Goal: Ask a question

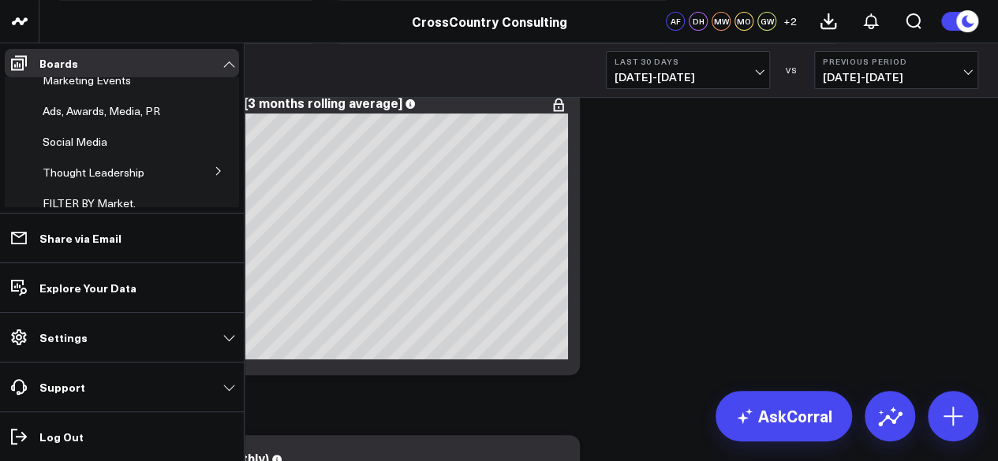
scroll to position [631, 0]
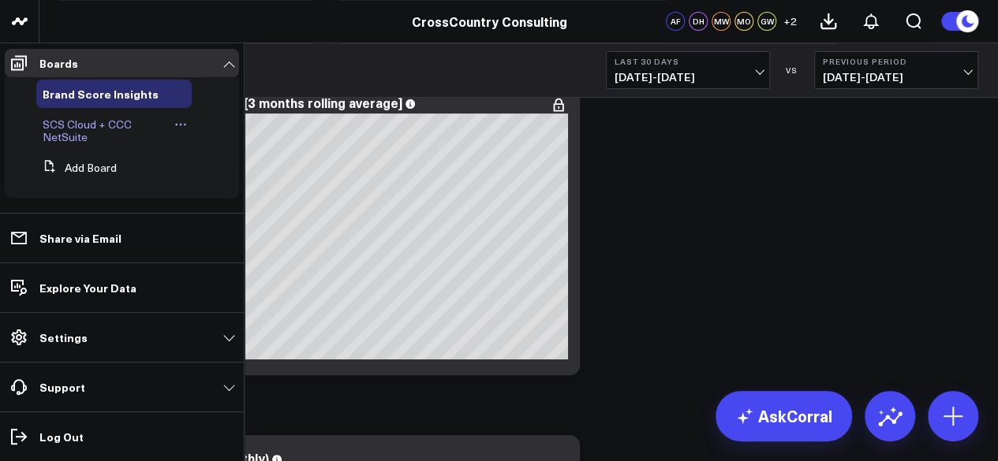
click at [88, 129] on span "SCS Cloud + CCC NetSuite" at bounding box center [87, 131] width 89 height 28
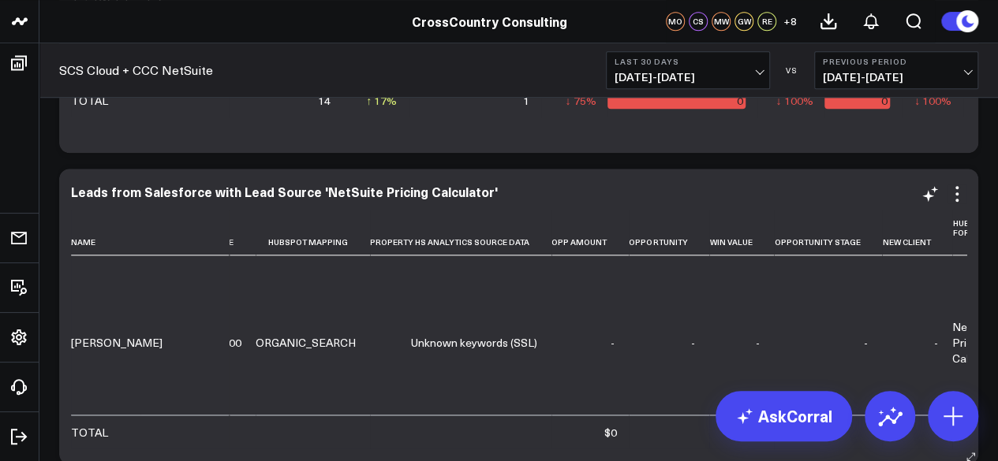
scroll to position [1278, 920]
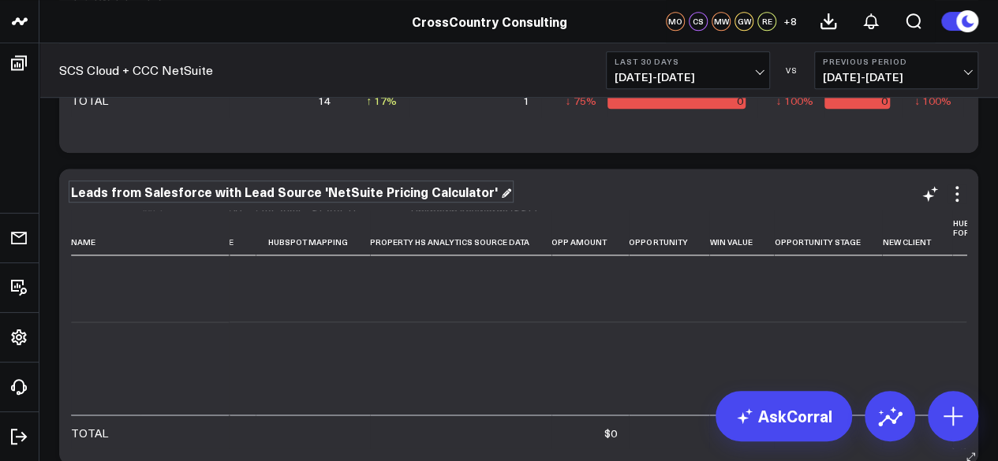
click at [378, 188] on div "Leads from Salesforce with Lead Source 'NetSuite Pricing Calculator'" at bounding box center [291, 191] width 440 height 17
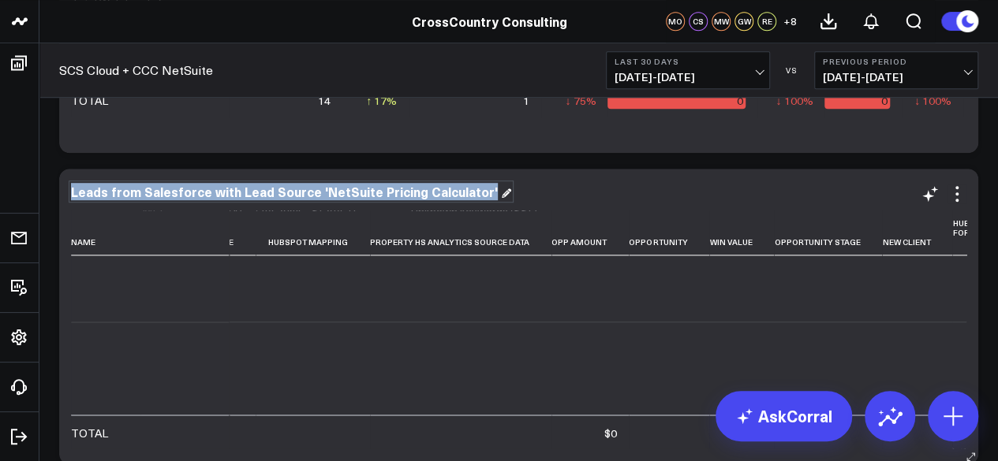
click at [378, 188] on div "Leads from Salesforce with Lead Source 'NetSuite Pricing Calculator'" at bounding box center [291, 191] width 440 height 17
copy div "Leads from Salesforce with Lead Source 'NetSuite Pricing Calculator'"
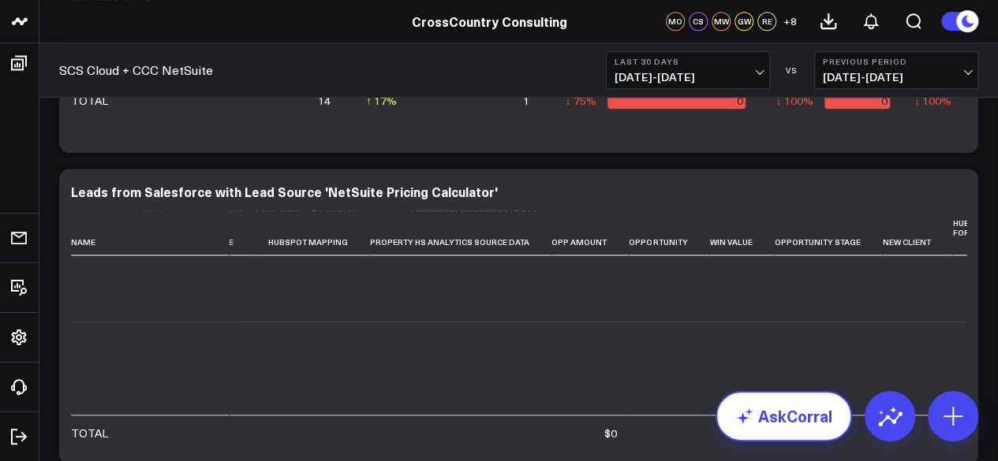
click at [759, 419] on link "AskCorral" at bounding box center [783, 416] width 136 height 50
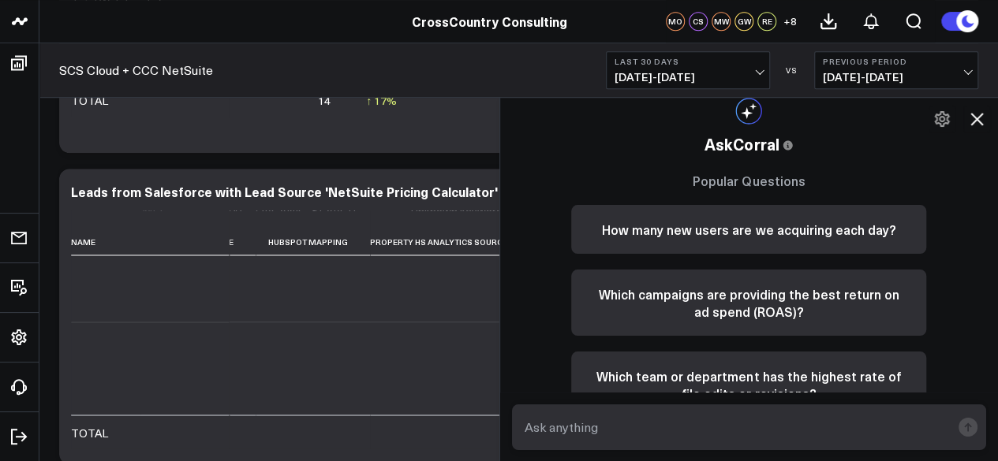
click at [693, 414] on textarea at bounding box center [736, 427] width 431 height 28
click at [625, 431] on textarea "how may leads have the Property HS Source Analytic" at bounding box center [736, 427] width 431 height 28
click at [615, 431] on textarea "how may leads have the Property HS Source Analytic" at bounding box center [736, 427] width 431 height 28
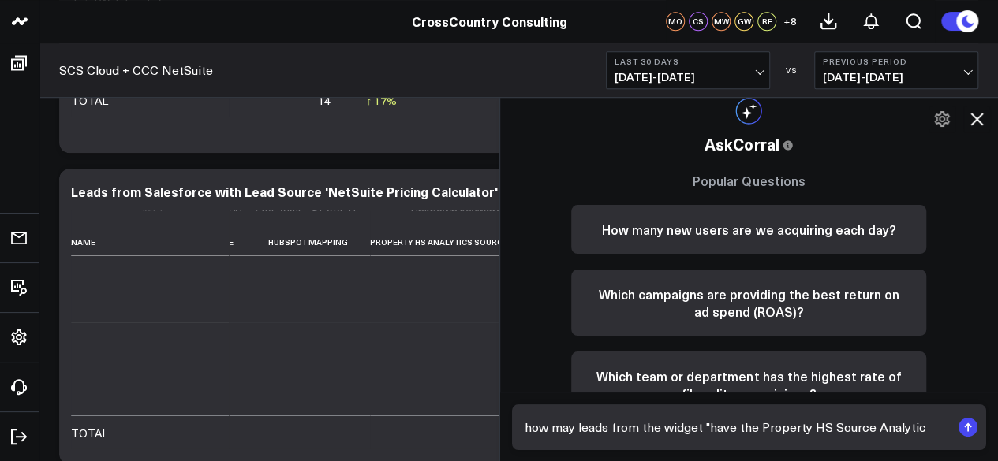
paste textarea "Leads from Salesforce with Lead Source 'NetSuite Pricing Calculator'"
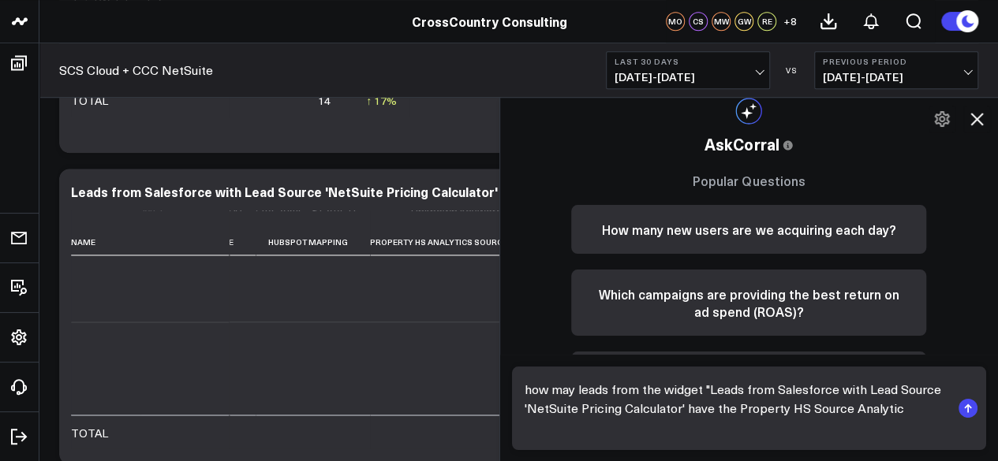
click at [907, 414] on textarea "how may leads from the widget "Leads from Salesforce with Lead Source 'NetSuite…" at bounding box center [736, 408] width 431 height 66
type textarea "how may leads from the widget "Leads from Salesforce with Lead Source 'NetSuite…"
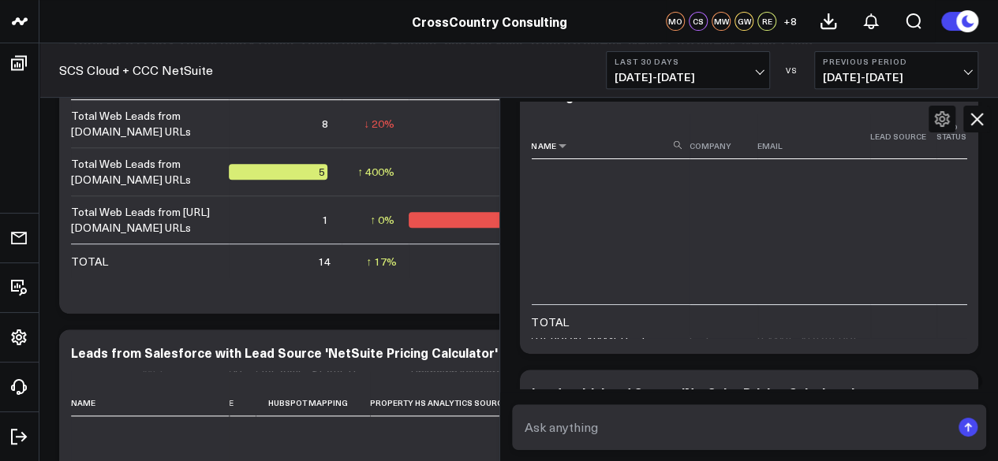
scroll to position [0, 0]
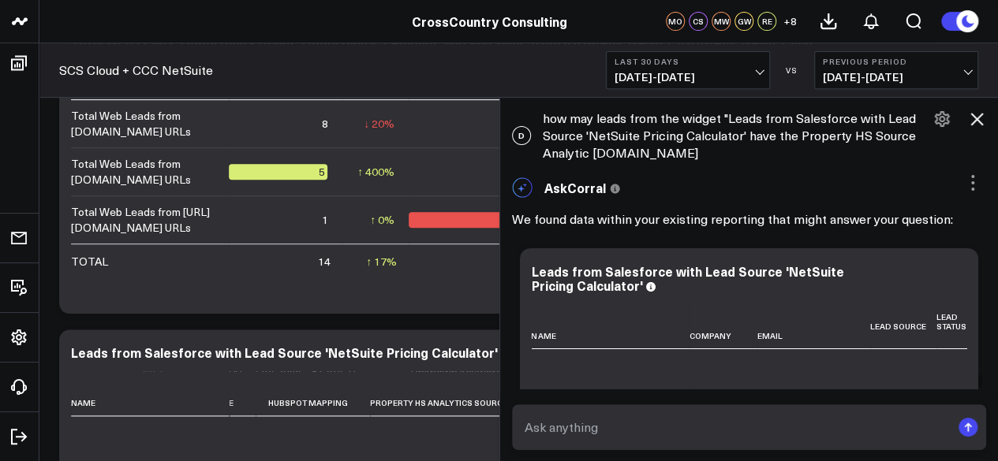
click at [668, 133] on div "D how may leads from the widget "Leads from Salesforce with Lead Source 'NetSui…" at bounding box center [749, 136] width 498 height 68
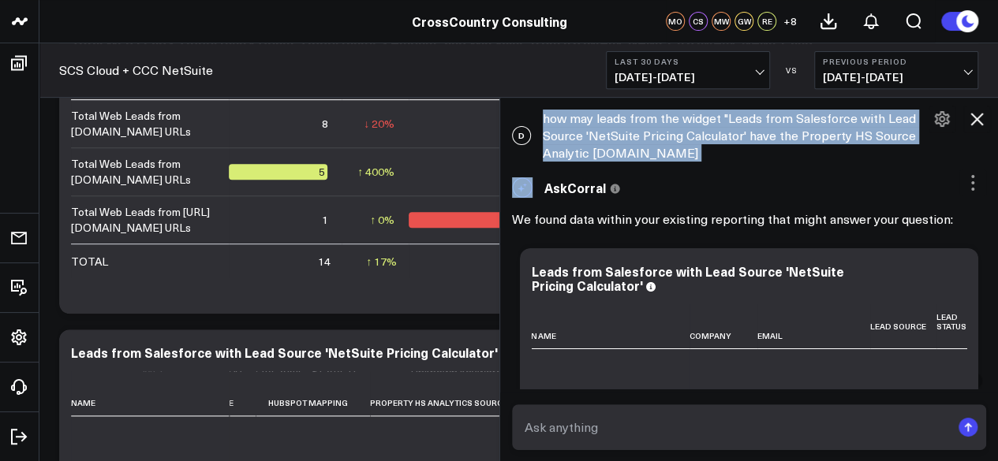
click at [668, 133] on div "D how may leads from the widget "Leads from Salesforce with Lead Source 'NetSui…" at bounding box center [749, 136] width 498 height 68
copy div "how may leads from the widget "Leads from Salesforce with Lead Source 'NetSuite…"
click at [971, 116] on icon at bounding box center [976, 119] width 19 height 19
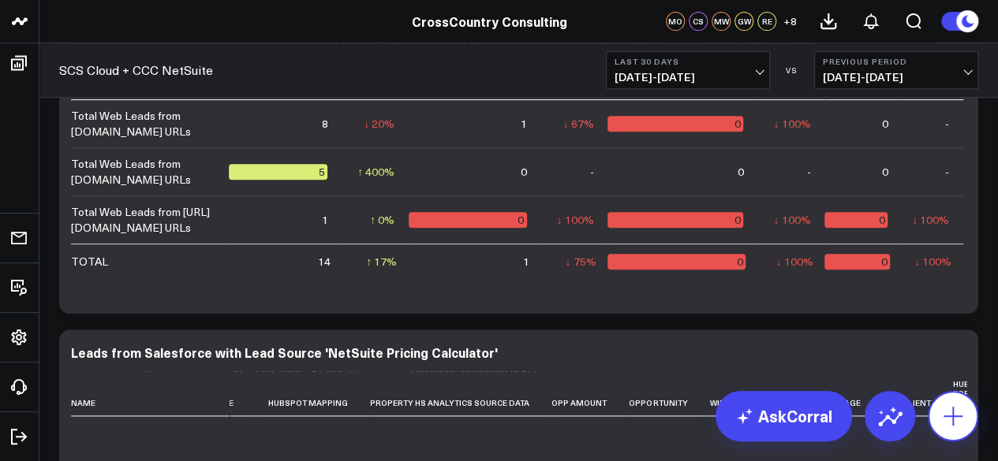
click at [977, 412] on button at bounding box center [952, 416] width 50 height 50
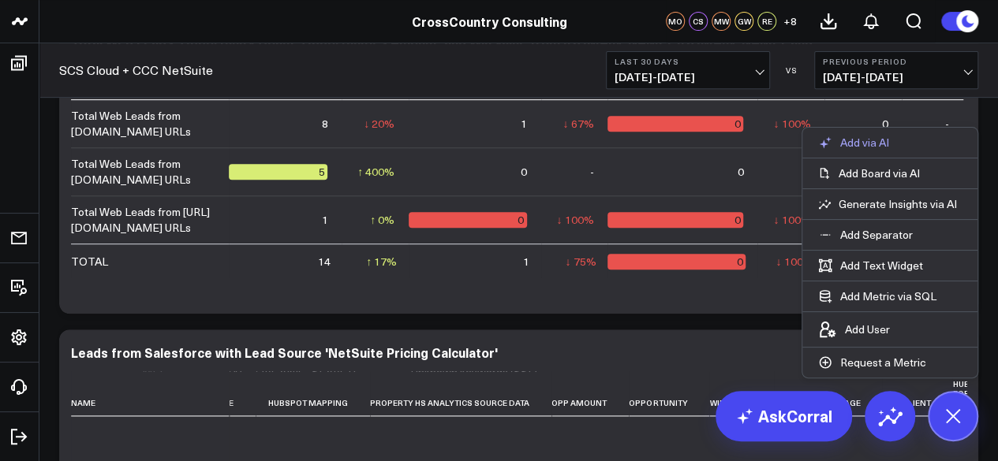
click at [852, 150] on p "Add via AI" at bounding box center [864, 143] width 49 height 14
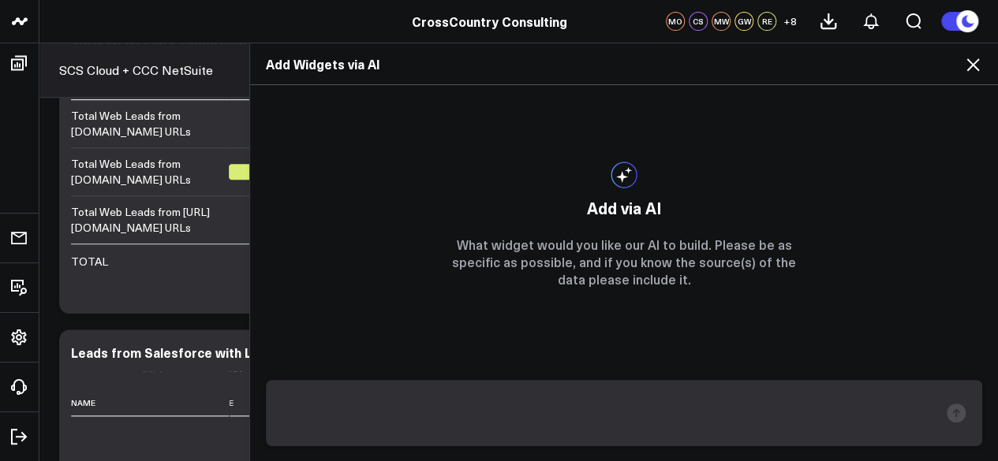
type textarea "how may leads from the widget "Leads from Salesforce with Lead Source 'NetSuite…"
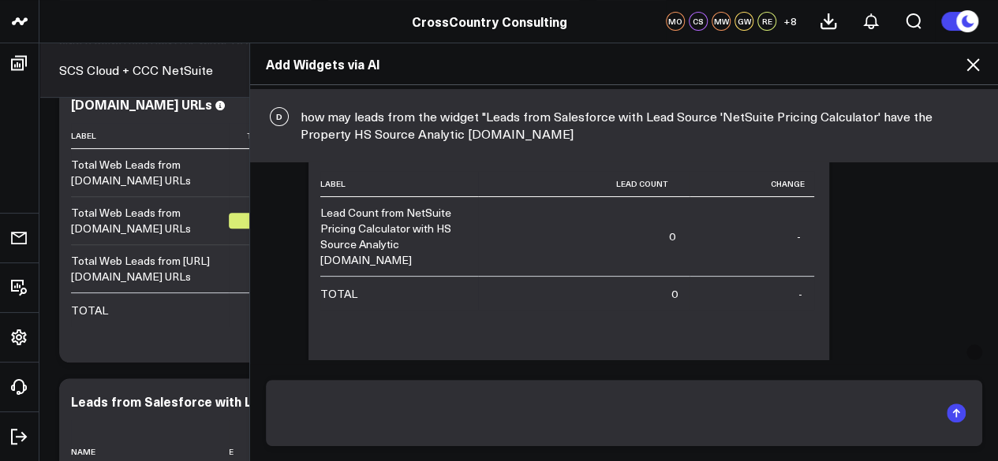
scroll to position [132, 0]
click at [967, 62] on icon at bounding box center [972, 64] width 19 height 19
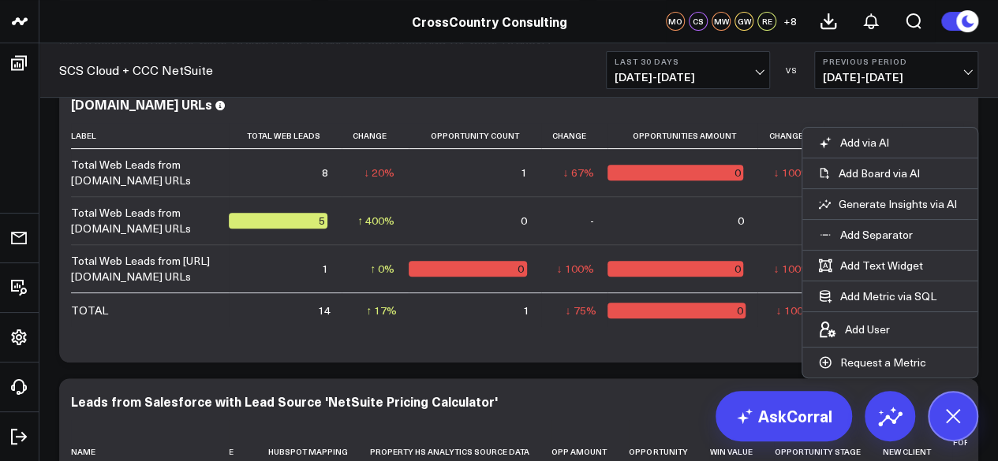
click at [974, 431] on div "Add via AI Add Board via AI Generate Insights via AI Add Separator Add Text Wid…" at bounding box center [952, 416] width 50 height 50
click at [957, 423] on icon at bounding box center [952, 416] width 27 height 27
